Goal: Find specific page/section: Find specific page/section

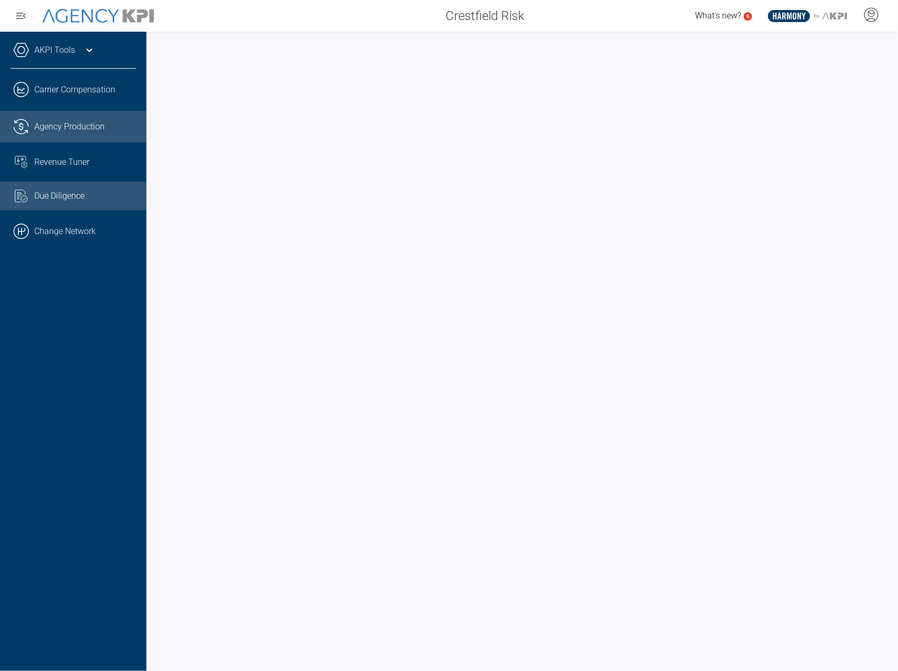
click at [60, 136] on link ".cls-1{fill:none;stroke:#221f20;stroke-linecap:round;stroke-linejoin:round;stro…" at bounding box center [73, 127] width 146 height 32
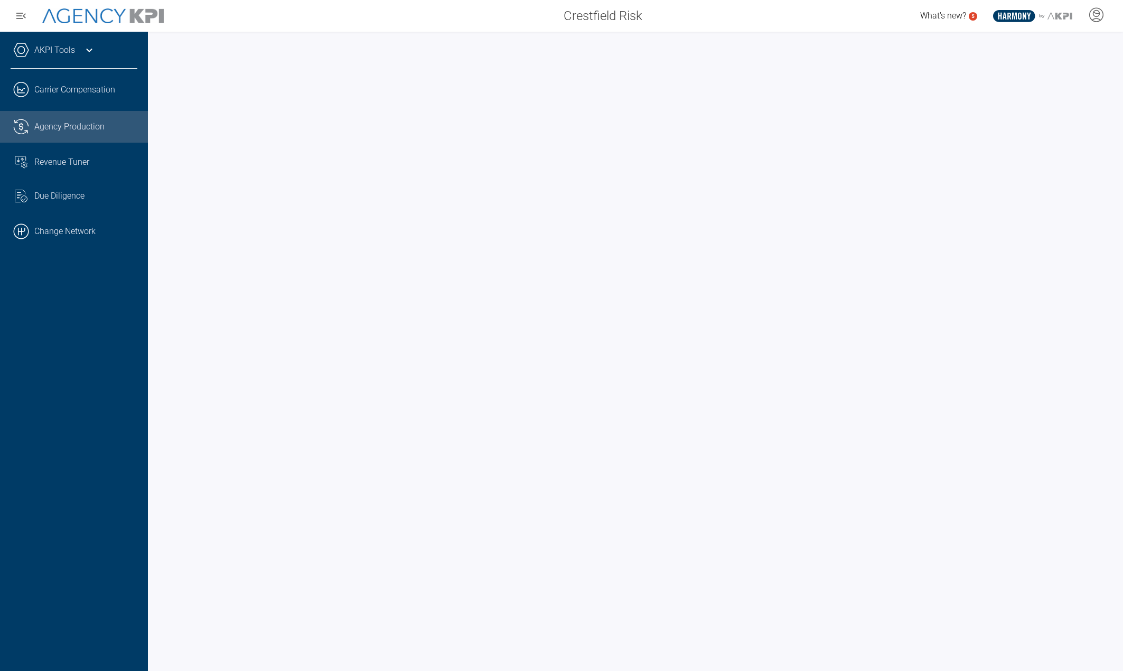
click at [80, 512] on div "AKPI Tools AMS Data Upload Carrier Mapping .cls-1{fill:none;stroke:#221f20;stro…" at bounding box center [74, 351] width 148 height 639
